Goal: Check status

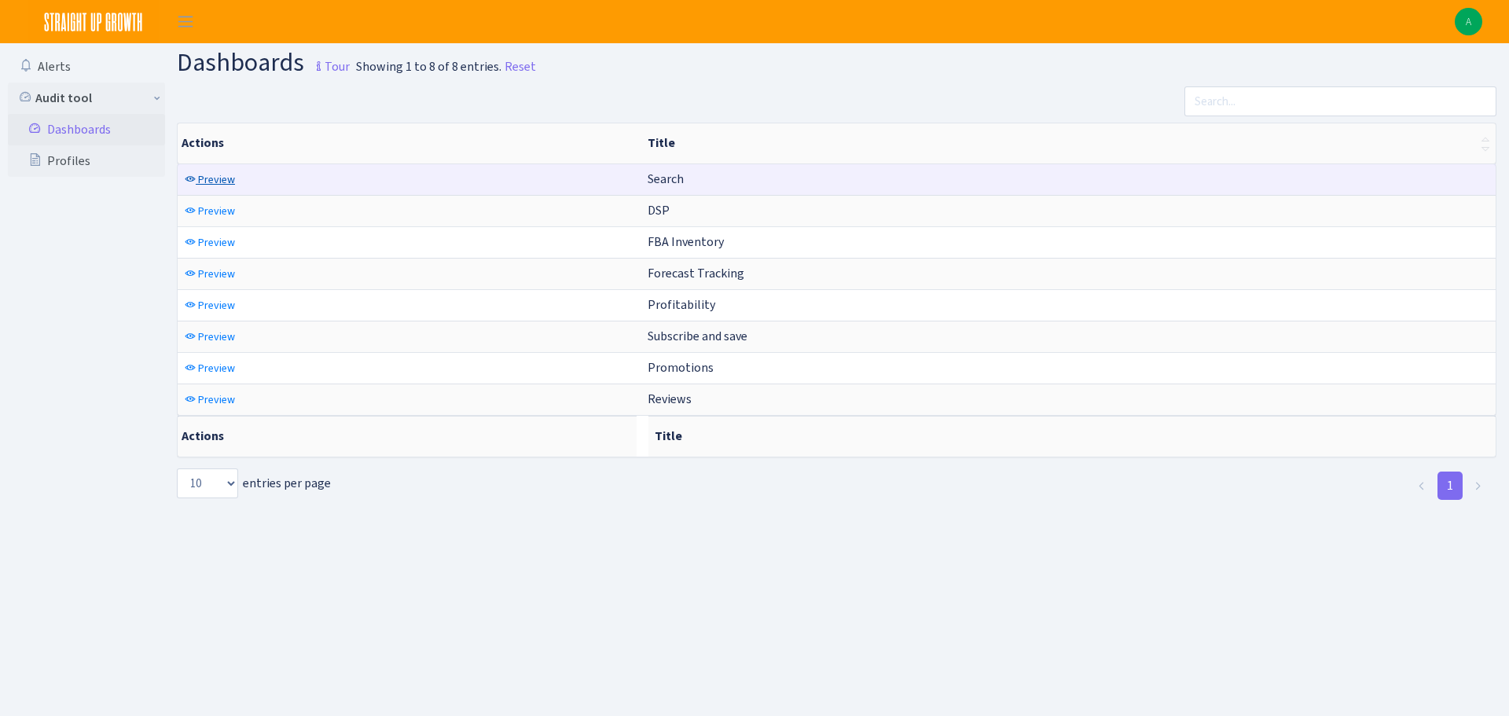
click at [222, 180] on span "Preview" at bounding box center [216, 179] width 37 height 15
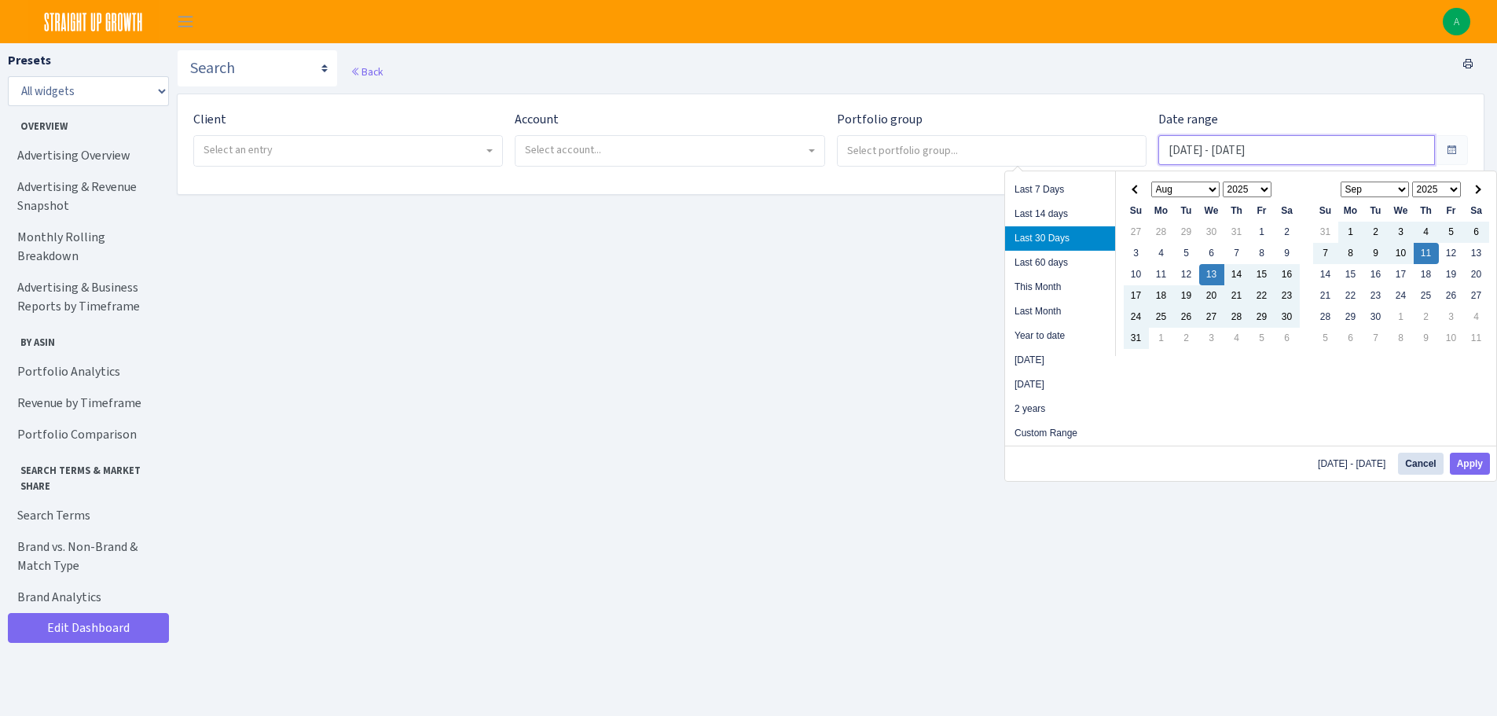
click at [1248, 144] on input "[DATE] - [DATE]" at bounding box center [1296, 150] width 277 height 30
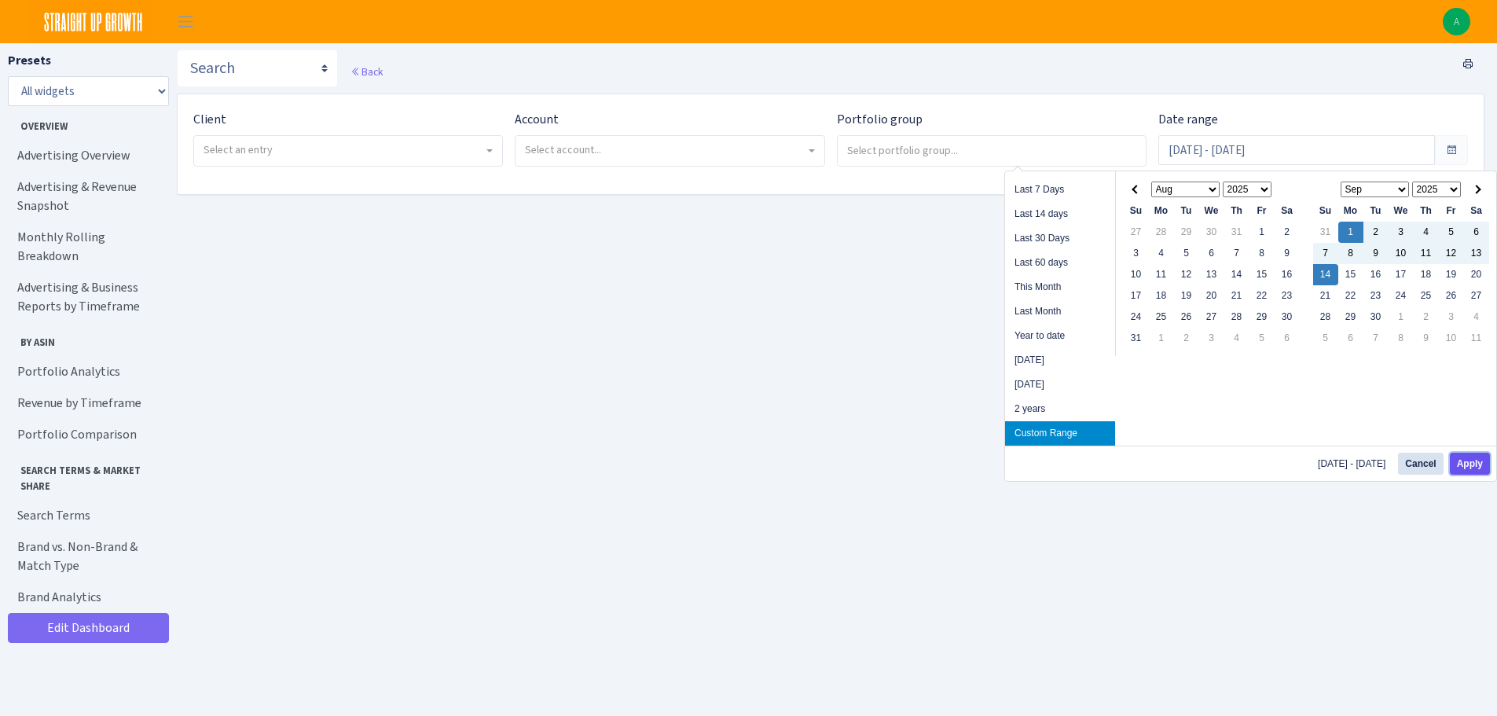
click at [1470, 462] on button "Apply" at bounding box center [1470, 464] width 40 height 22
type input "[DATE] - [DATE]"
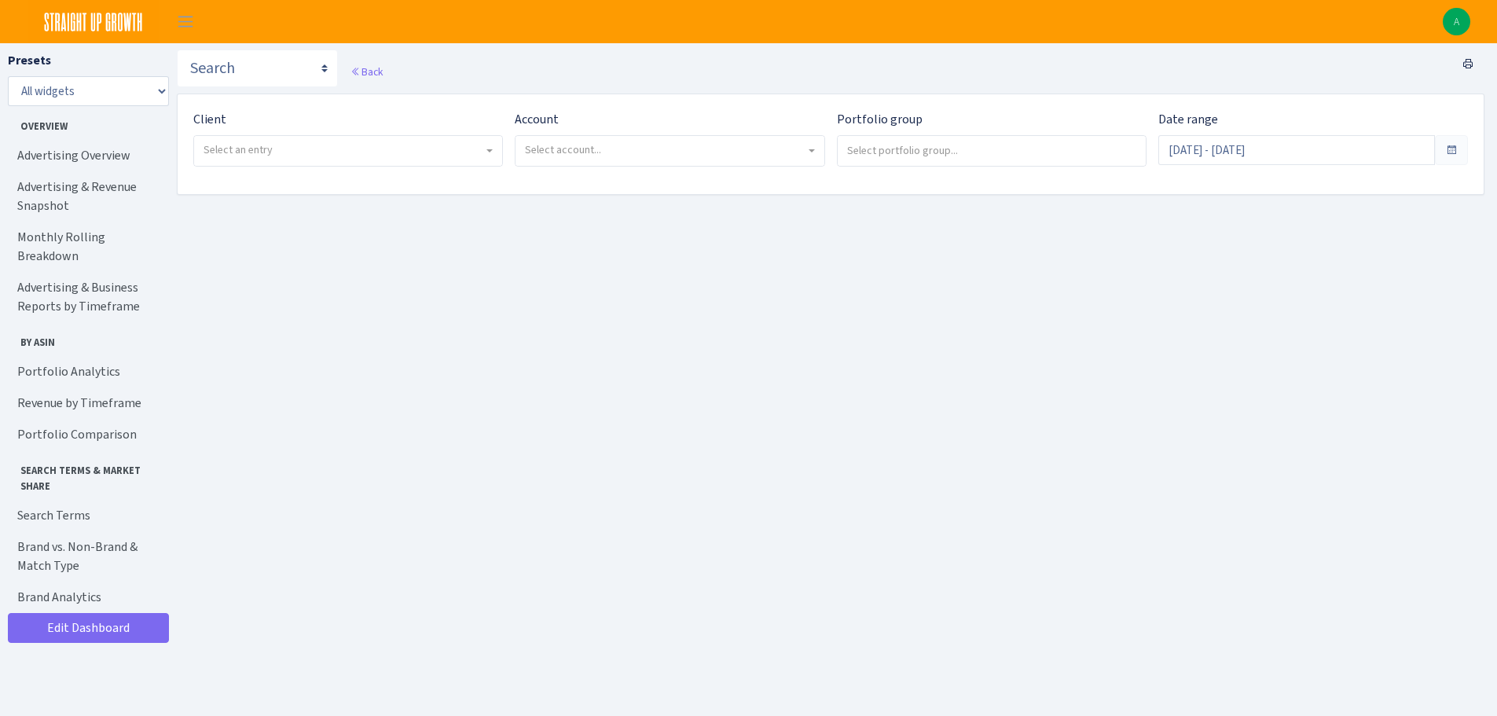
click at [367, 142] on span "Select an entry" at bounding box center [344, 150] width 280 height 16
select select "328"
select select
click at [600, 151] on span "Select account..." at bounding box center [563, 149] width 76 height 15
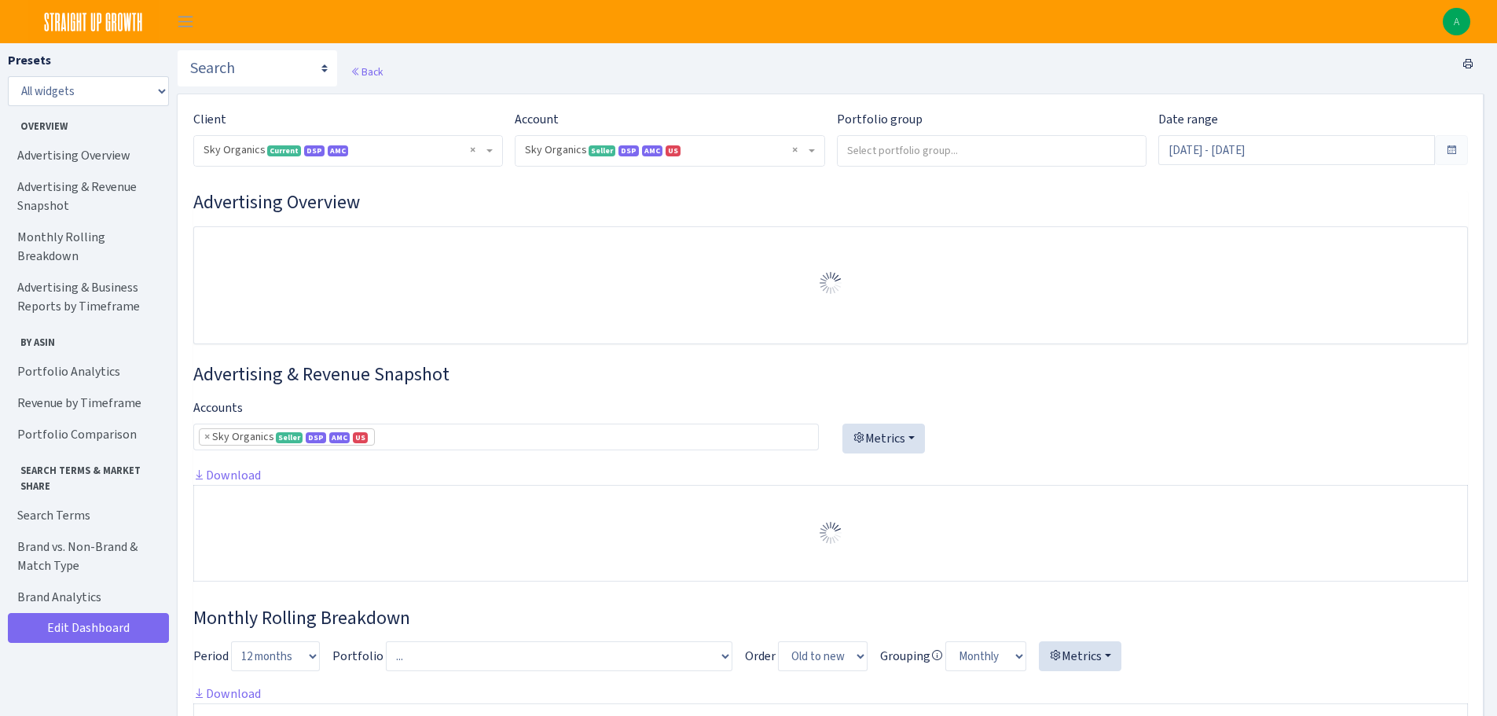
select select "[CREDIT_CARD_NUMBER]"
click at [767, 75] on div "Back" at bounding box center [831, 72] width 1308 height 44
click at [1246, 160] on input "Aug 16, 2025 - Sep 14, 2025" at bounding box center [1296, 150] width 277 height 30
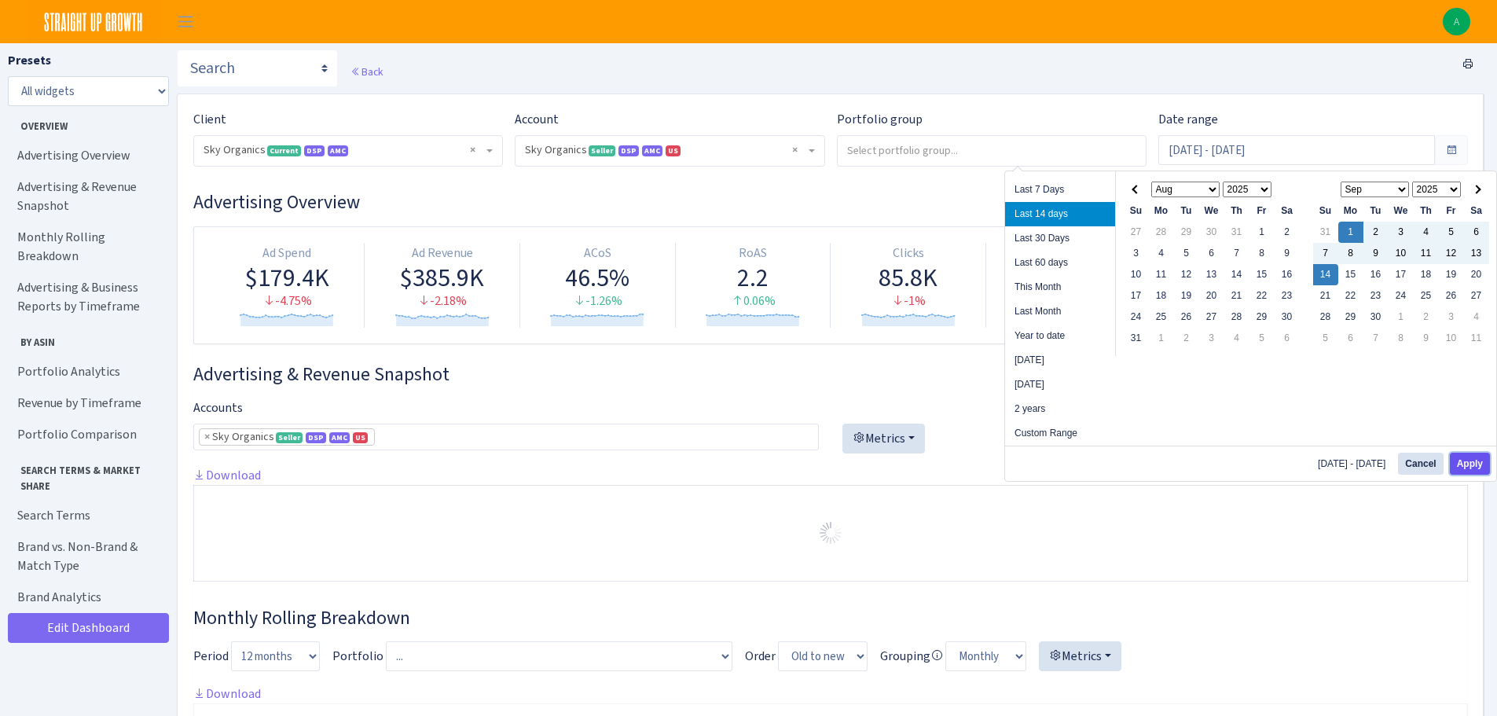
click at [1477, 462] on button "Apply" at bounding box center [1470, 464] width 40 height 22
type input "[DATE] - [DATE]"
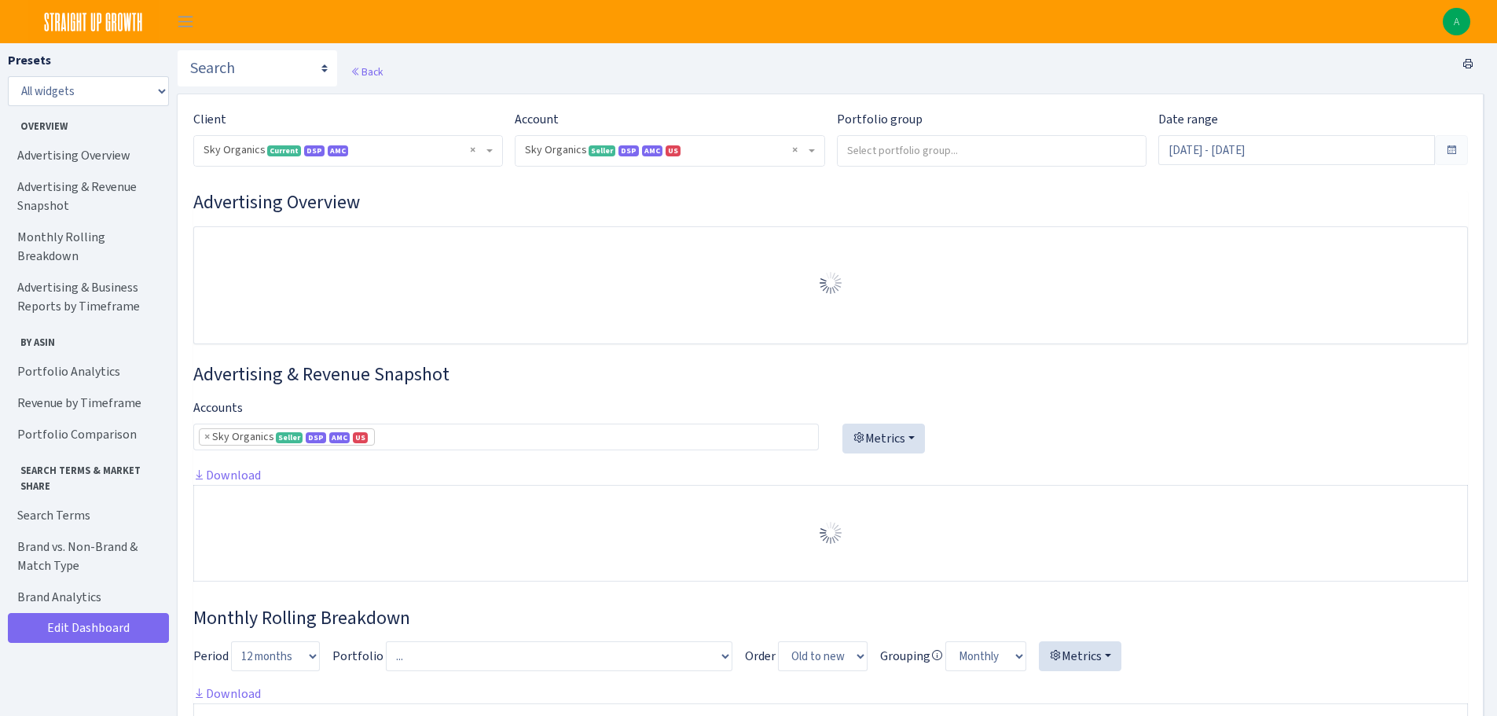
select select "3898146187075502"
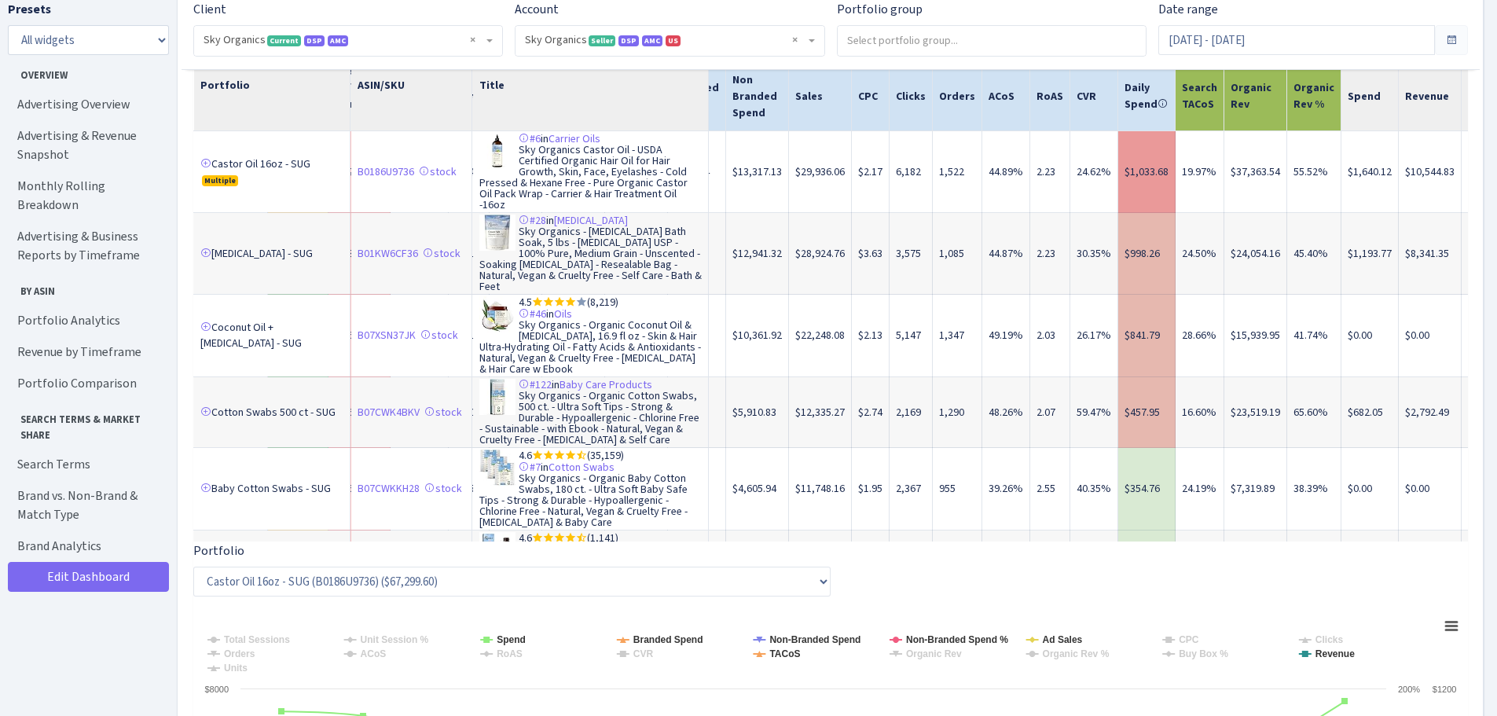
scroll to position [0, 459]
